Goal: Information Seeking & Learning: Learn about a topic

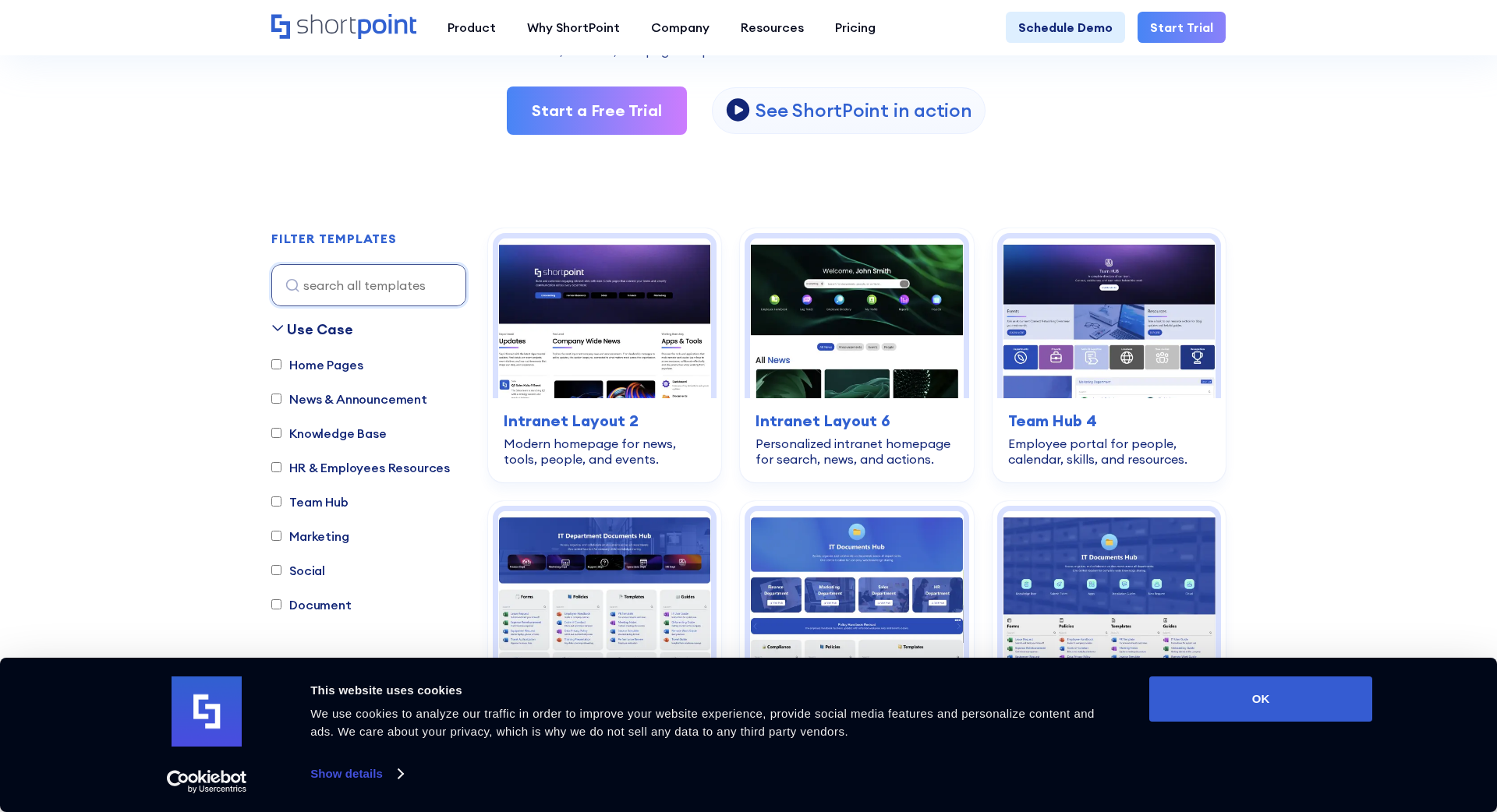
scroll to position [311, 0]
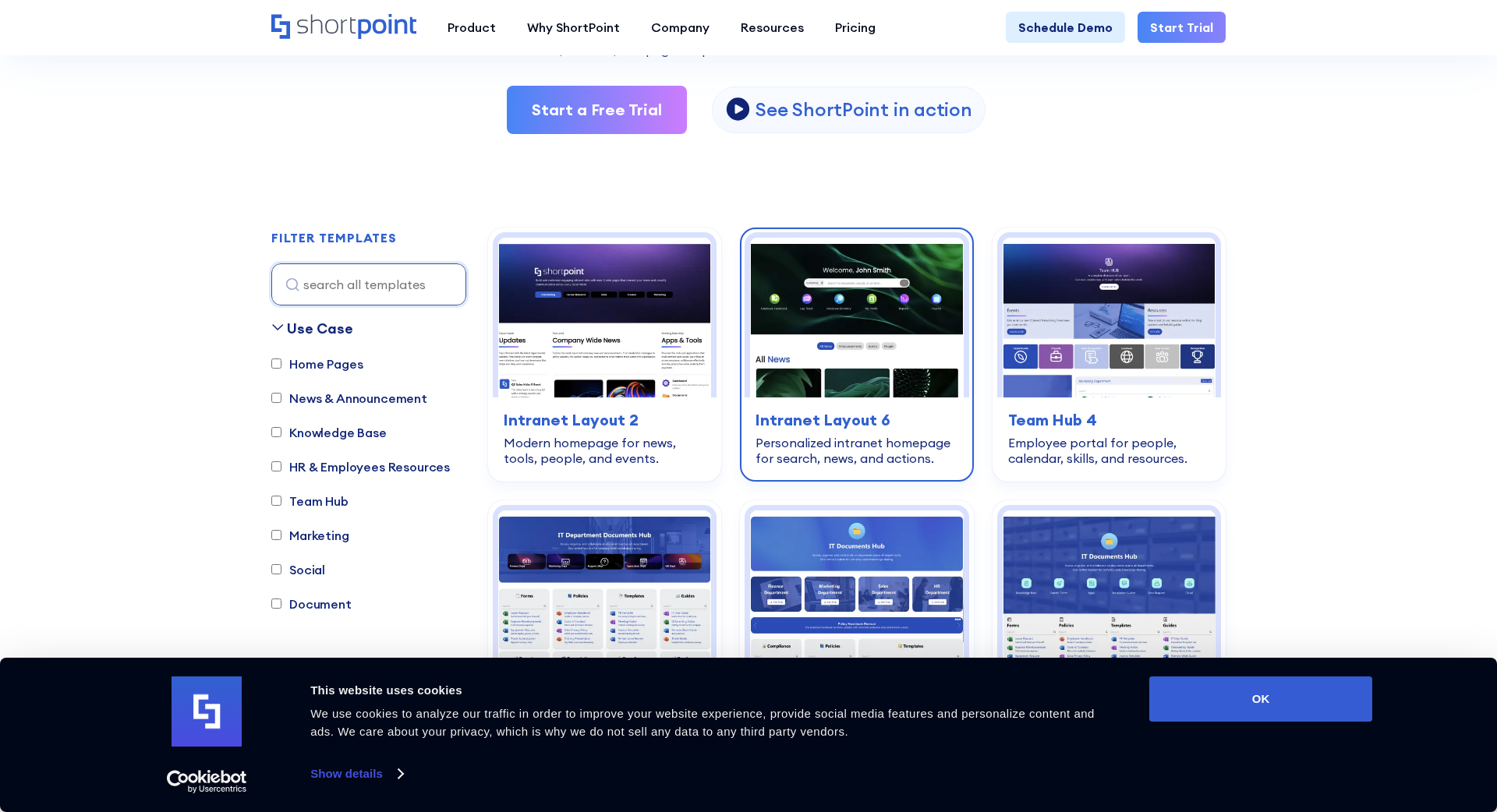
click at [810, 356] on img at bounding box center [856, 318] width 213 height 160
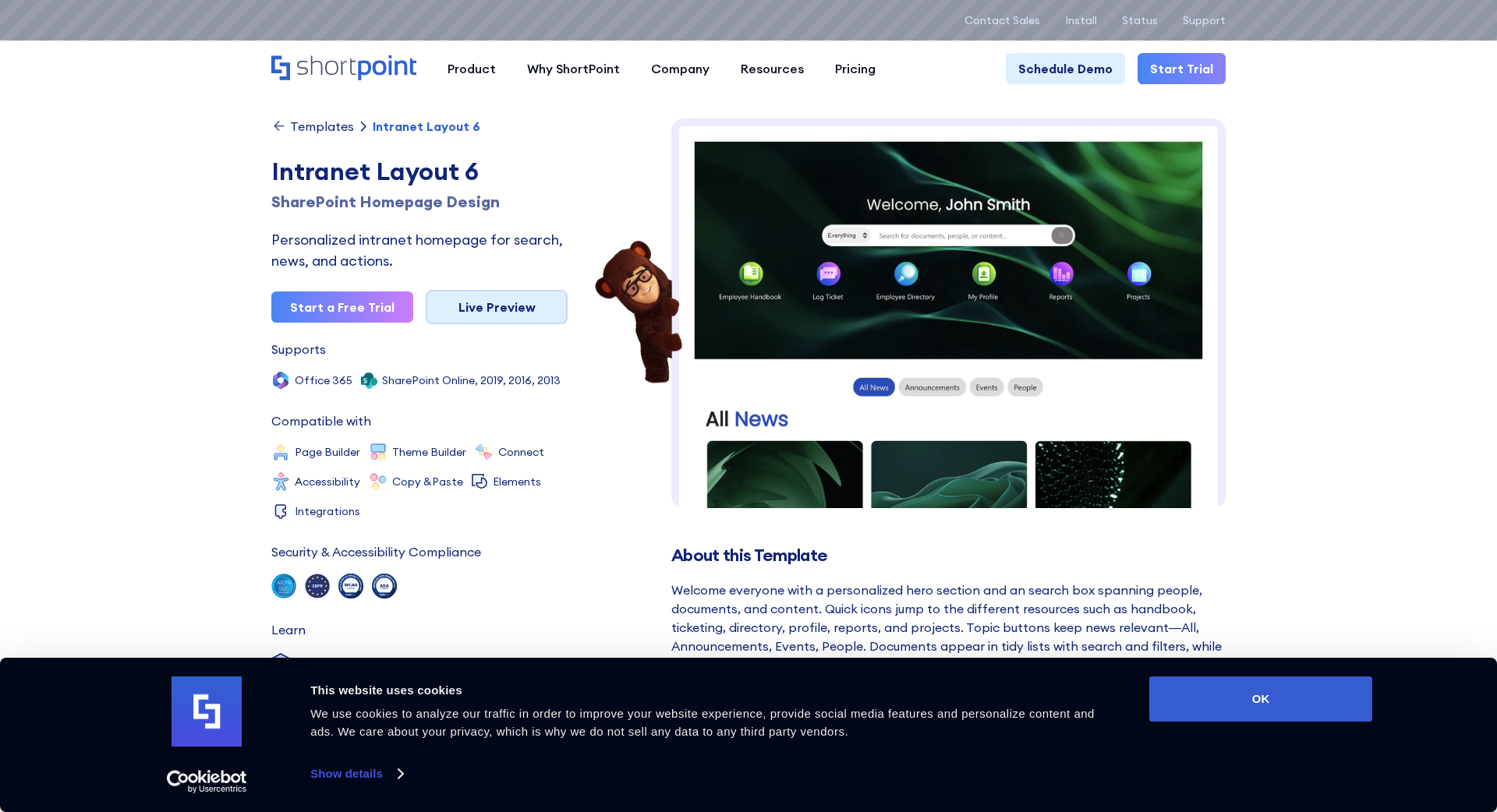
click at [506, 321] on link "Live Preview" at bounding box center [497, 307] width 142 height 34
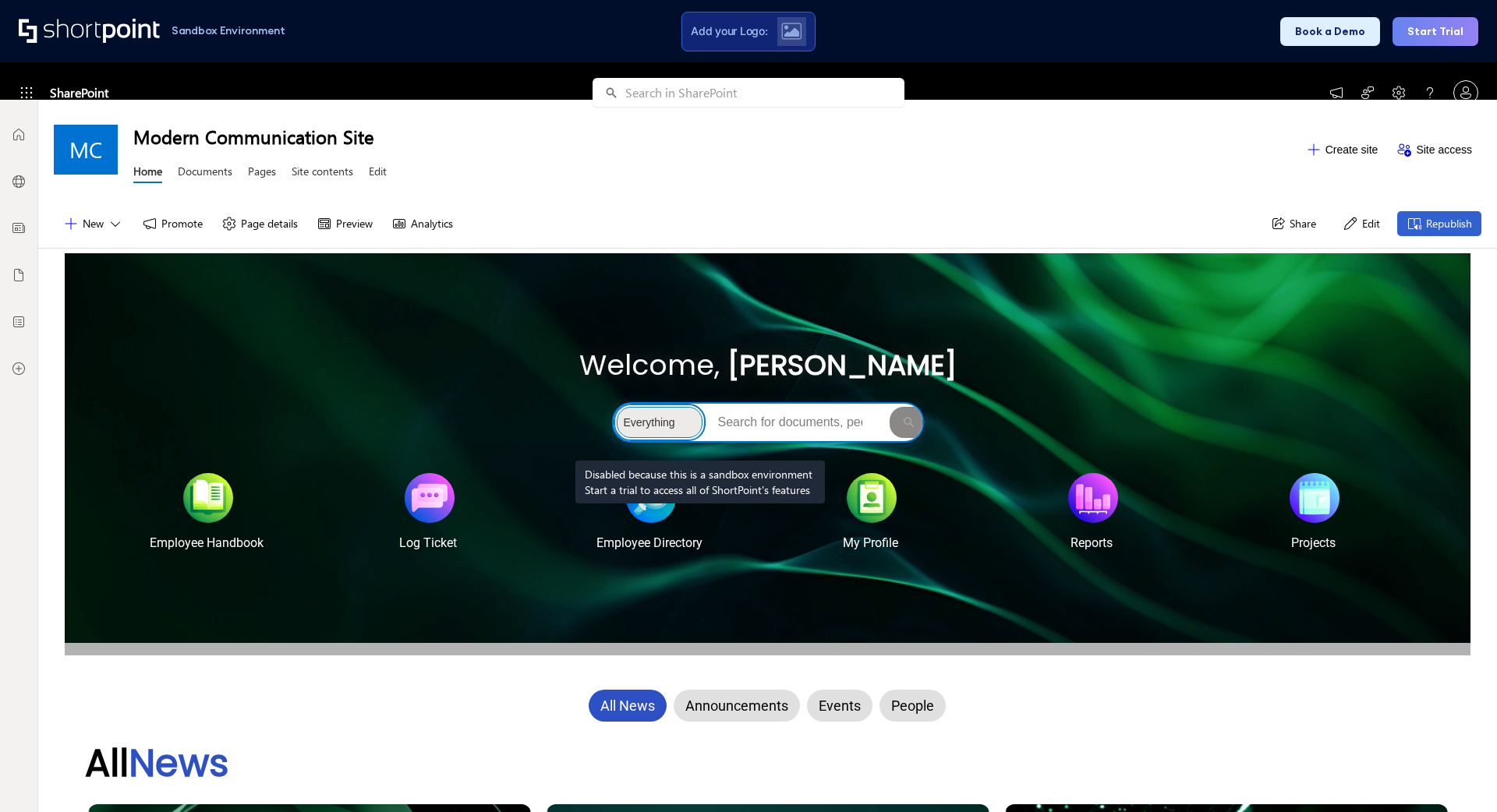
click at [696, 424] on select "Everything People Documents Sites" at bounding box center [659, 422] width 85 height 31
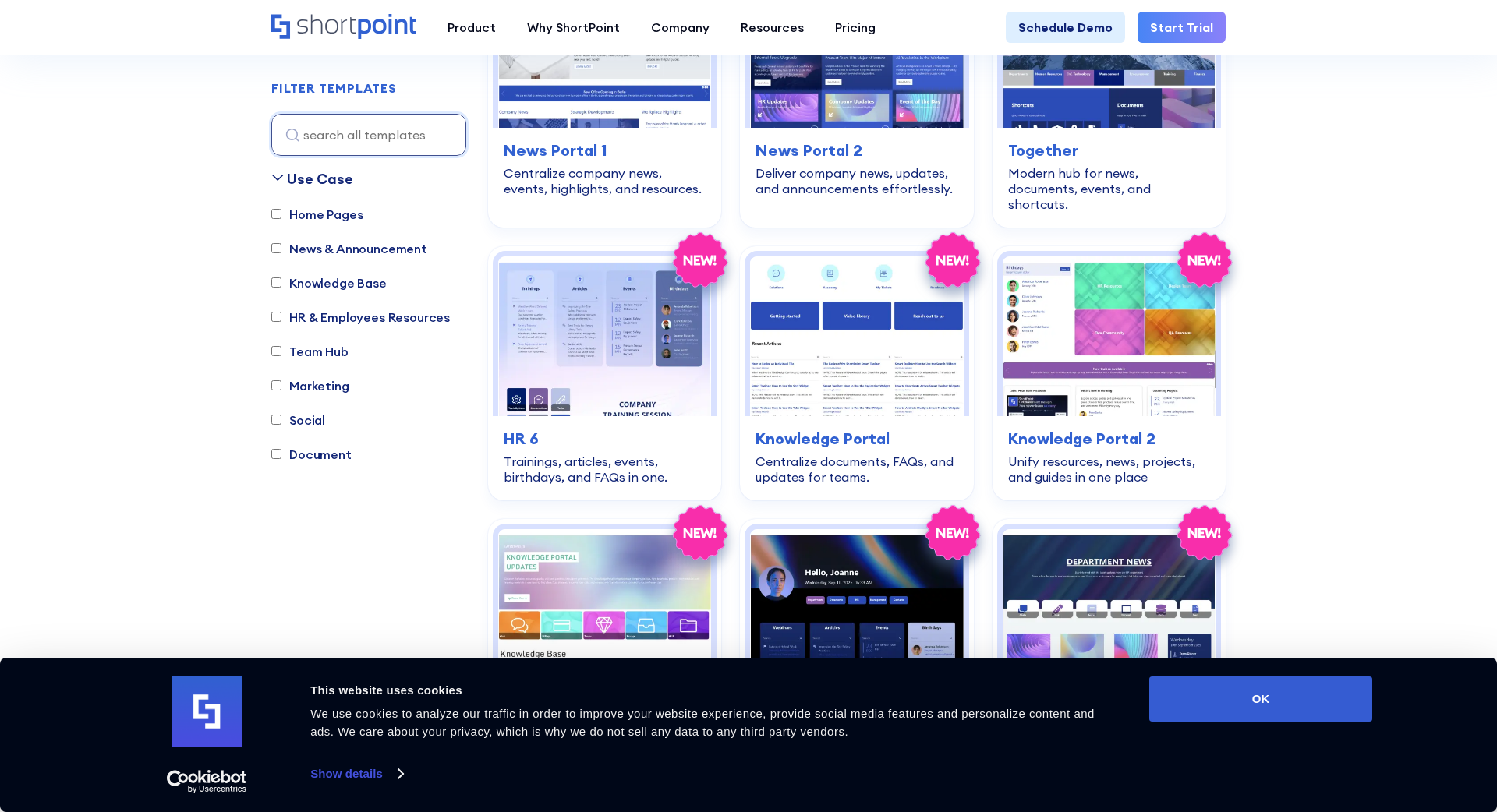
scroll to position [3527, 0]
